Goal: Browse casually

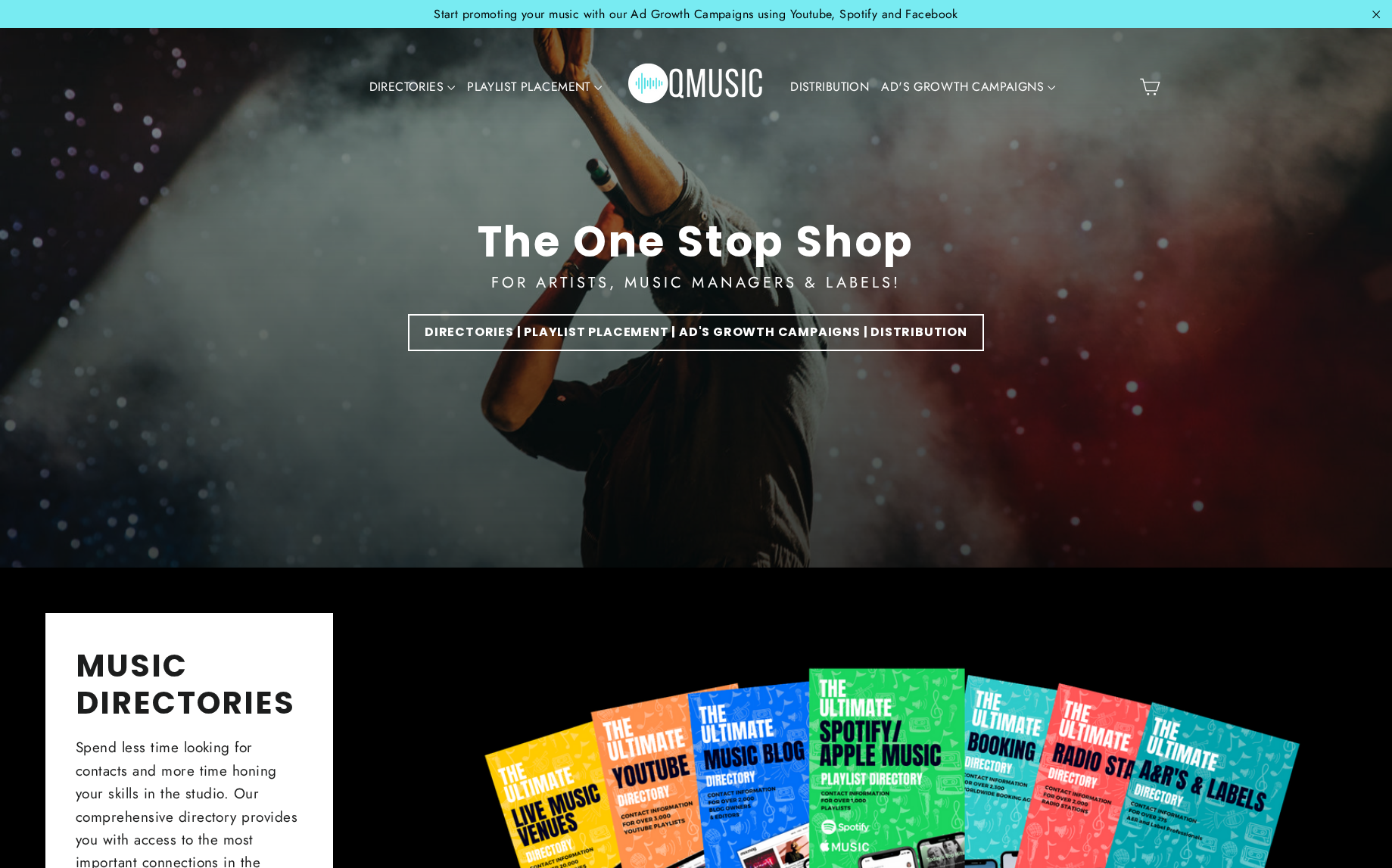
click at [721, 79] on img "Primary" at bounding box center [696, 87] width 136 height 68
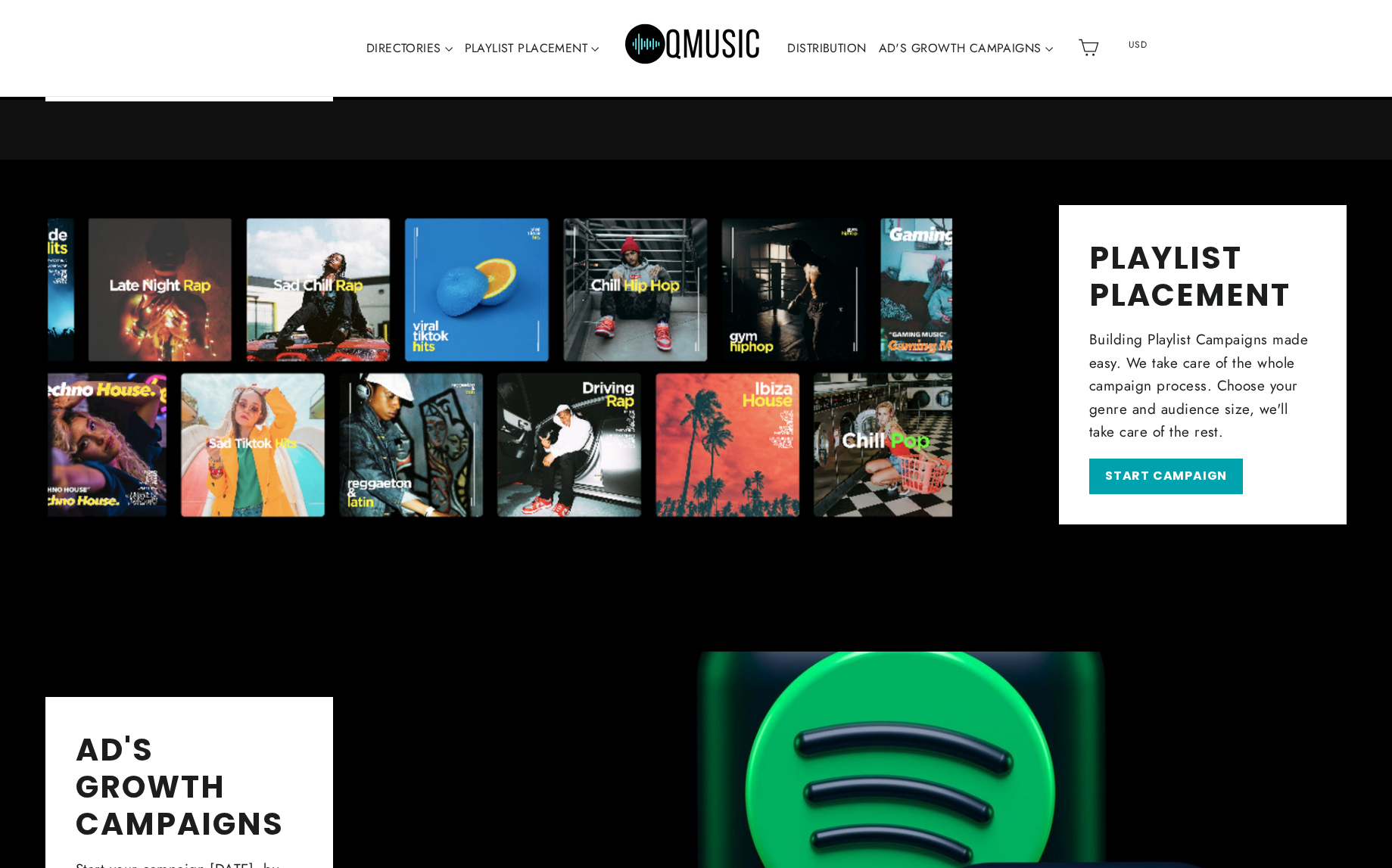
scroll to position [294, 0]
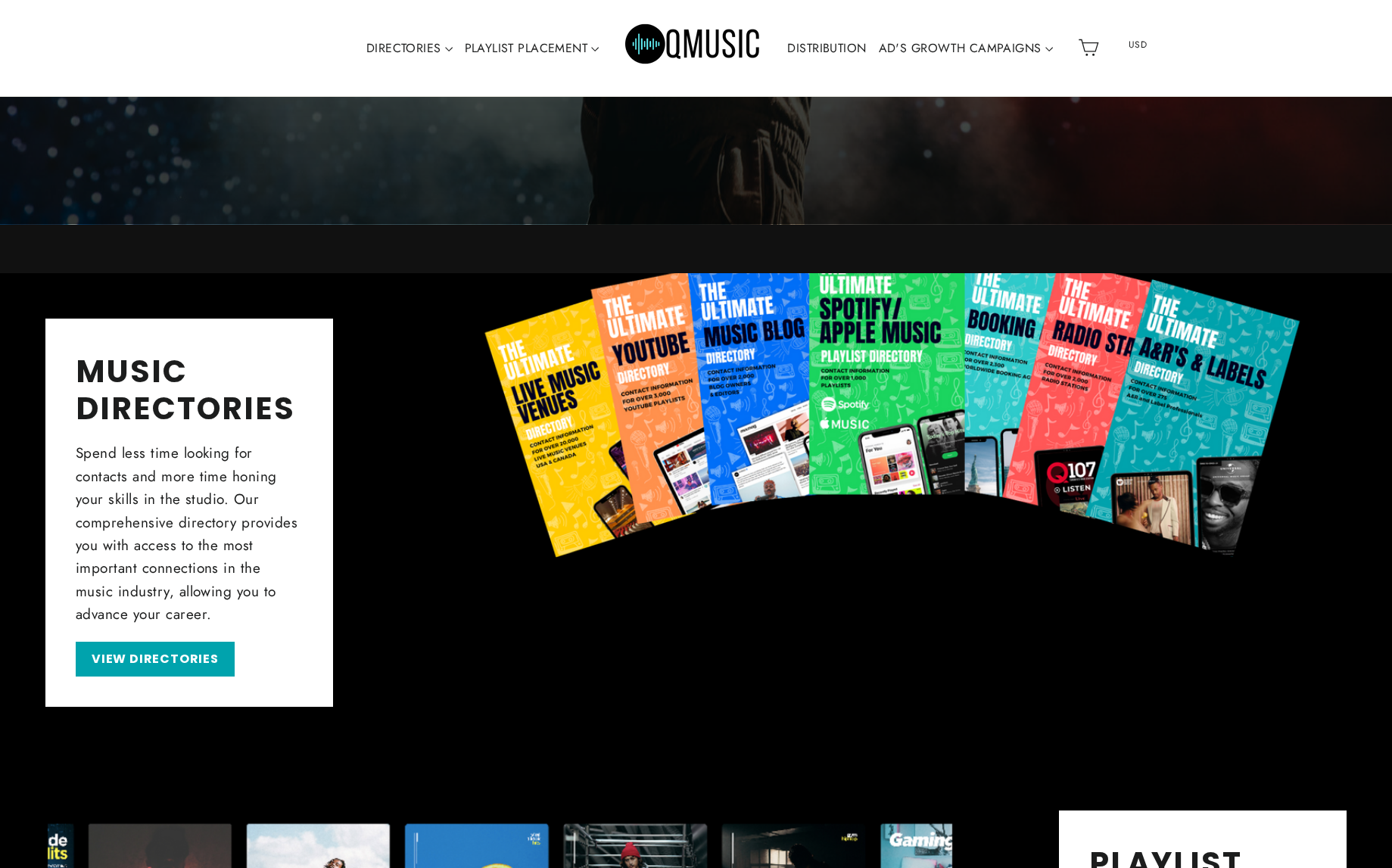
click at [150, 44] on header "Site navigation DIRECTORIES VALUE PACKS Aspiring Pack Professional Pack Managem…" at bounding box center [696, 48] width 1392 height 97
click at [679, 39] on img "Primary" at bounding box center [693, 48] width 136 height 68
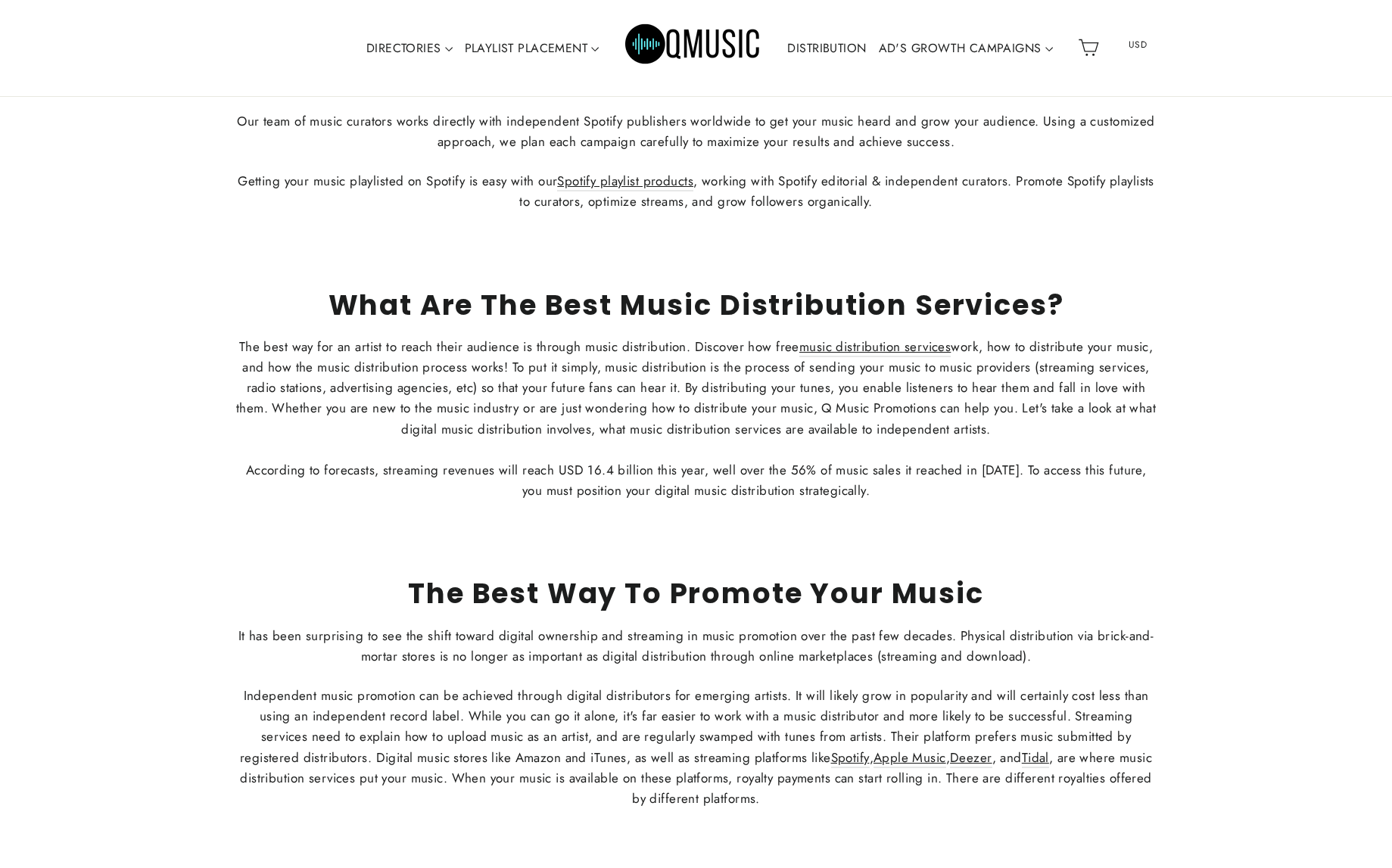
scroll to position [6575, 0]
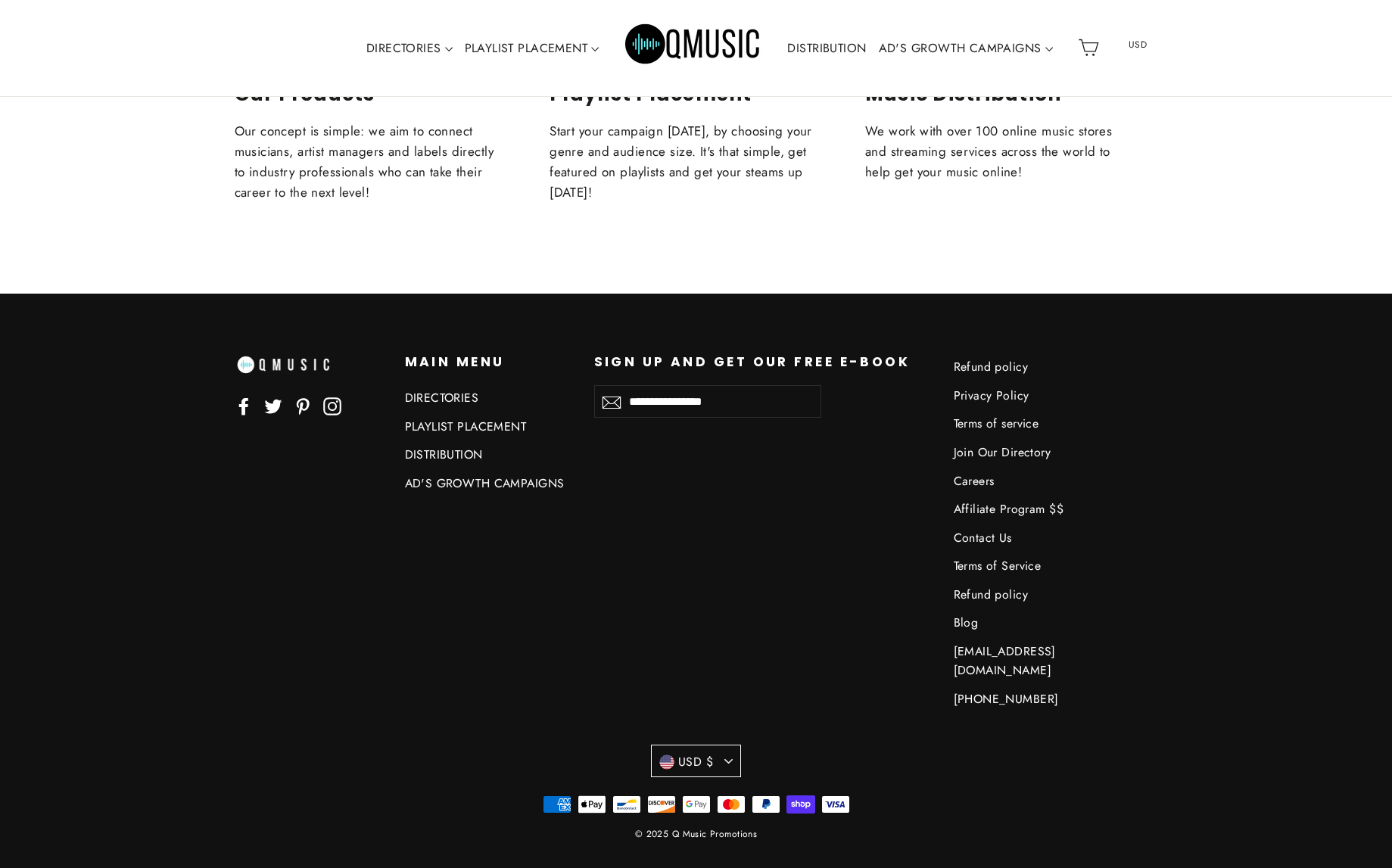
click at [736, 745] on button "USD $" at bounding box center [696, 761] width 90 height 32
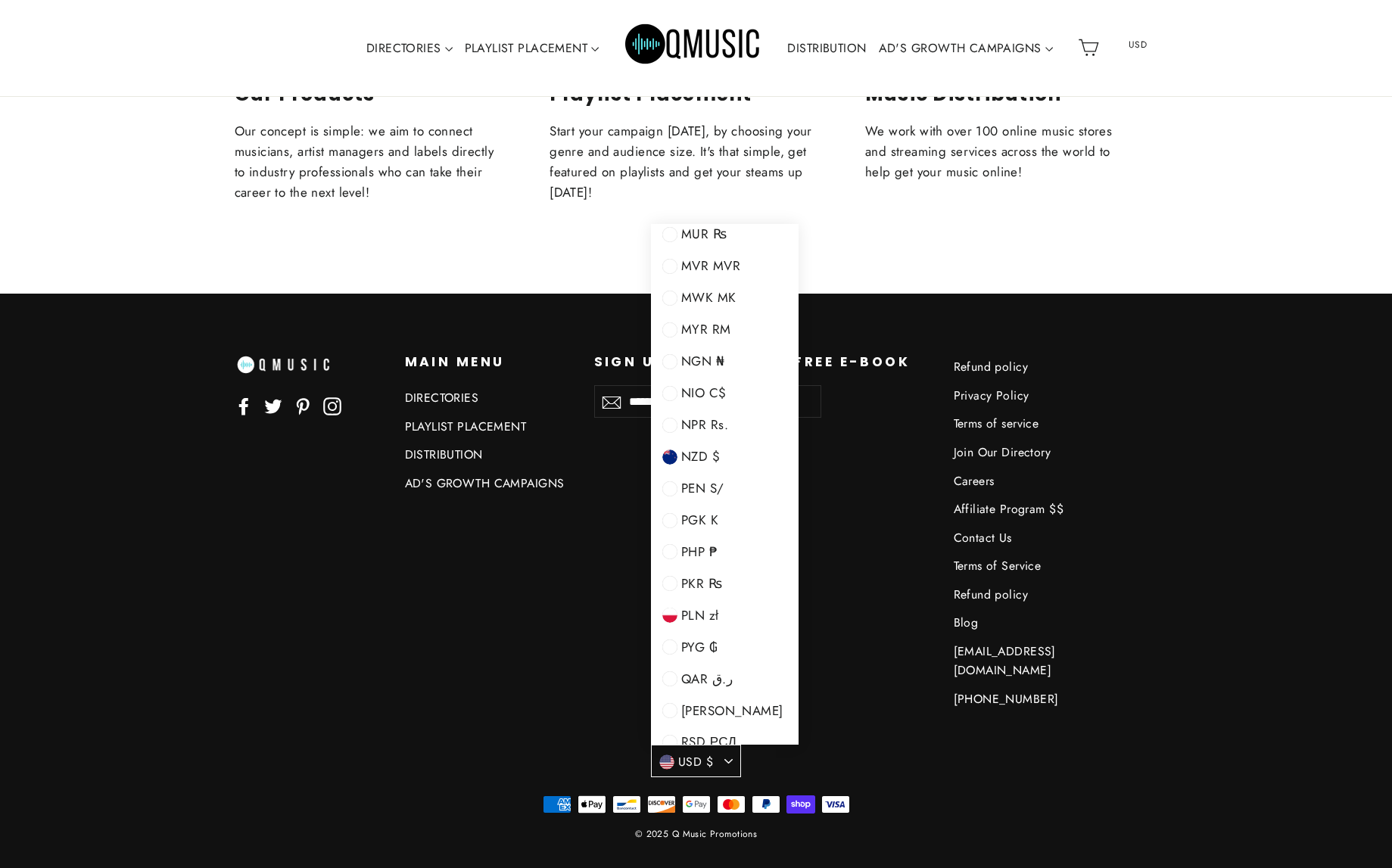
scroll to position [2922, 0]
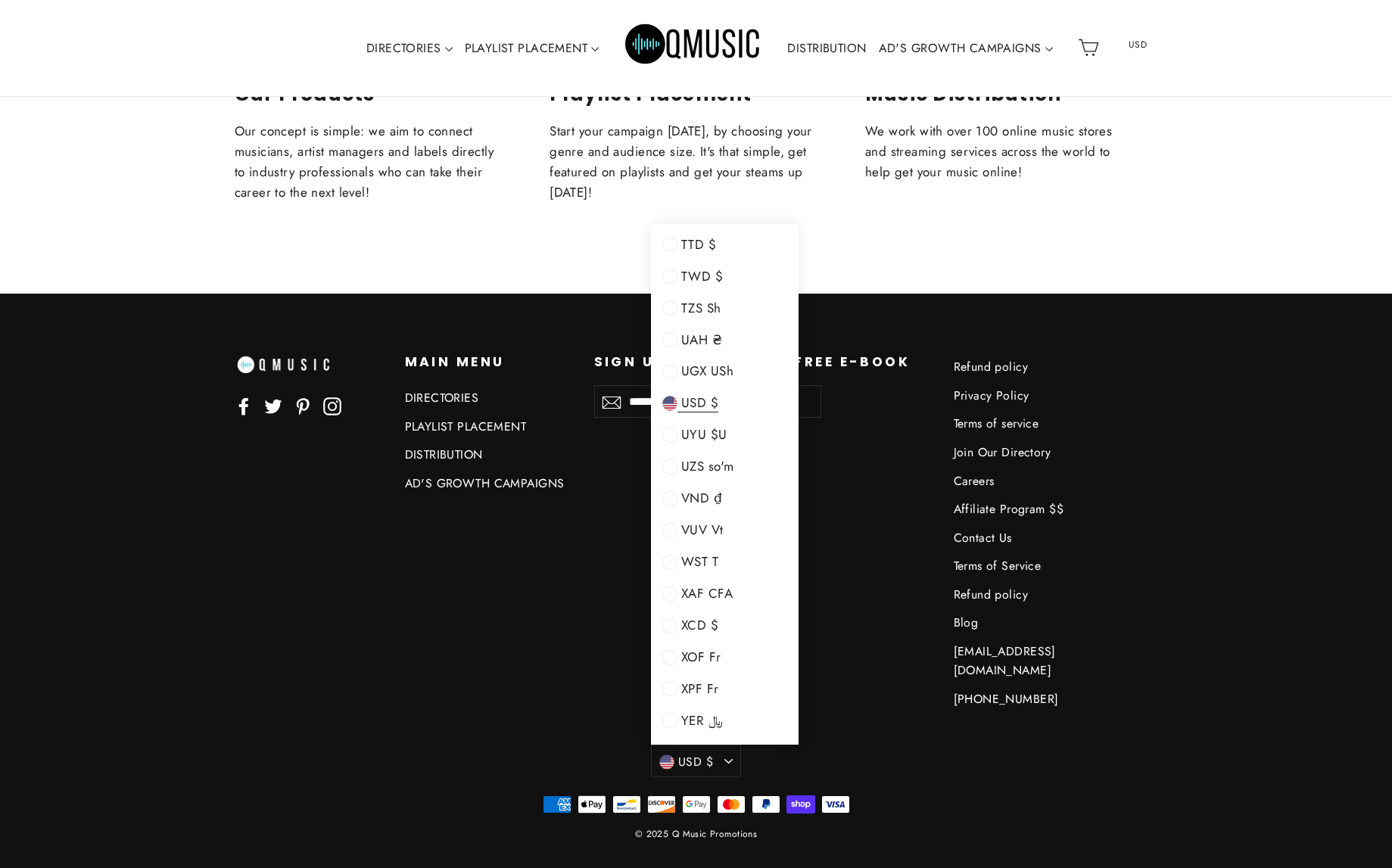
click at [1288, 605] on footer "Facebook Twitter Pinterest Instagram Main menu Main menu DIRECTORIES PLAYLIST P…" at bounding box center [696, 590] width 1392 height 593
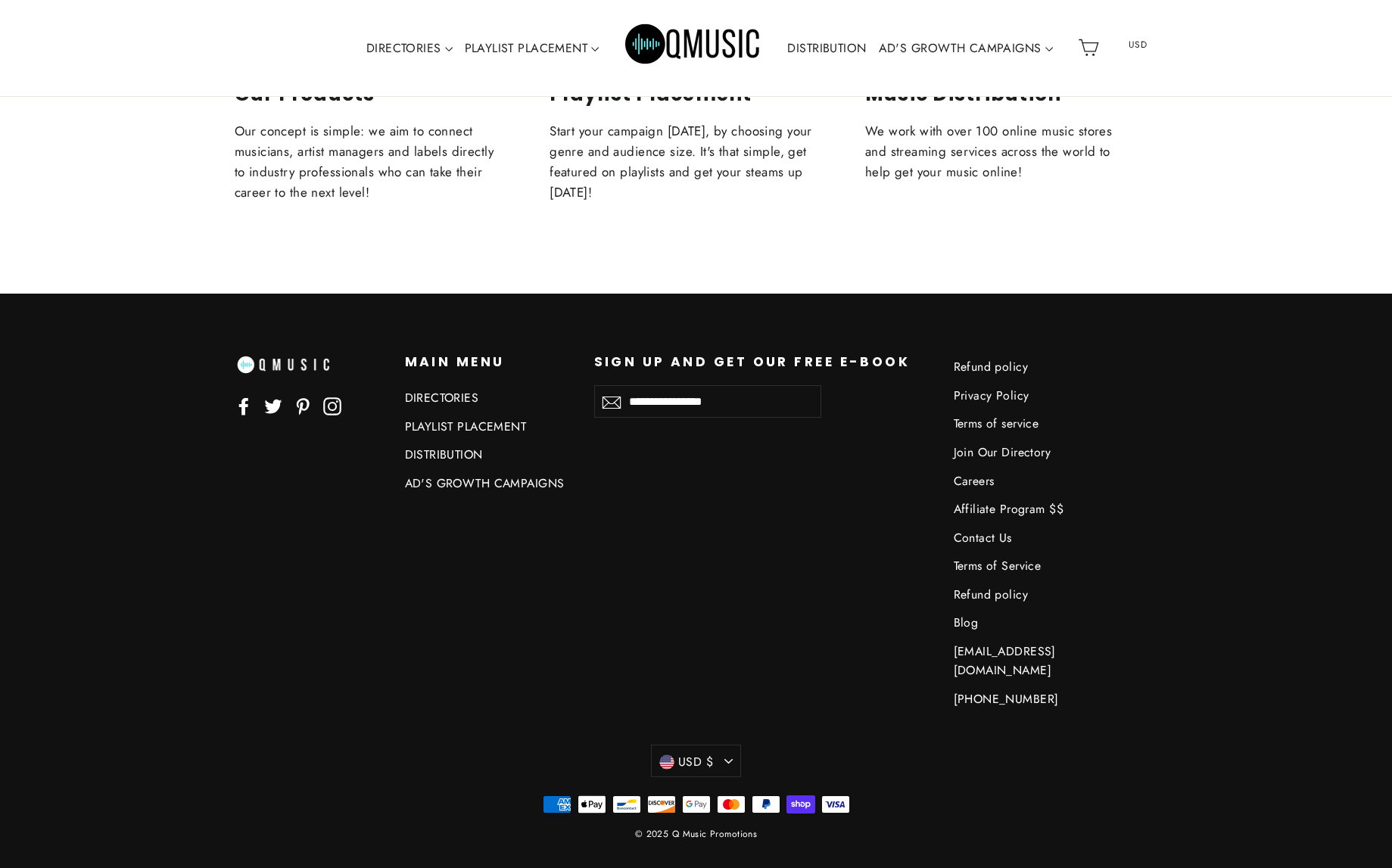
click at [274, 407] on icon at bounding box center [273, 407] width 18 height 15
click at [242, 408] on icon at bounding box center [242, 407] width 9 height 18
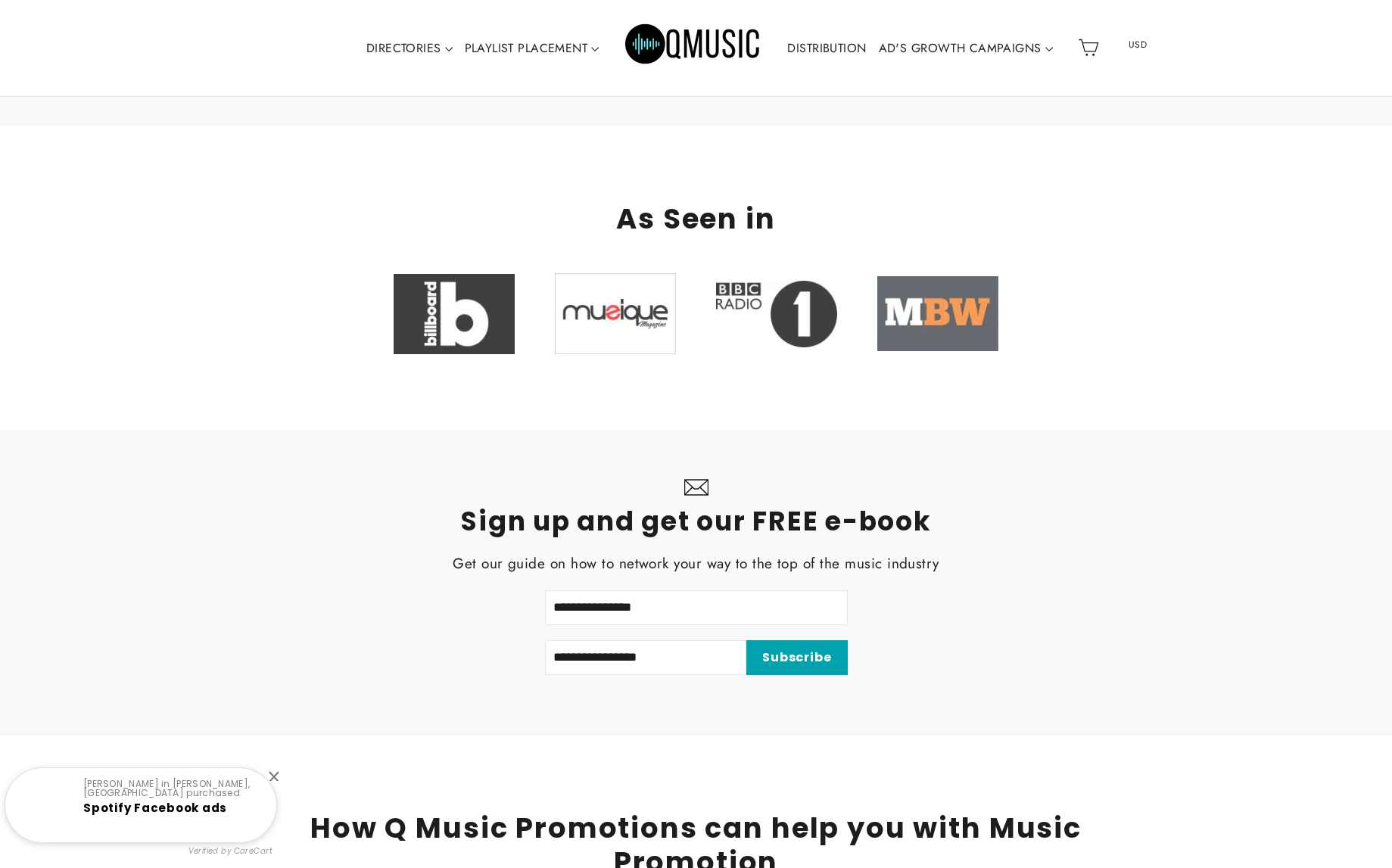
scroll to position [3473, 0]
